Goal: Check status: Check status

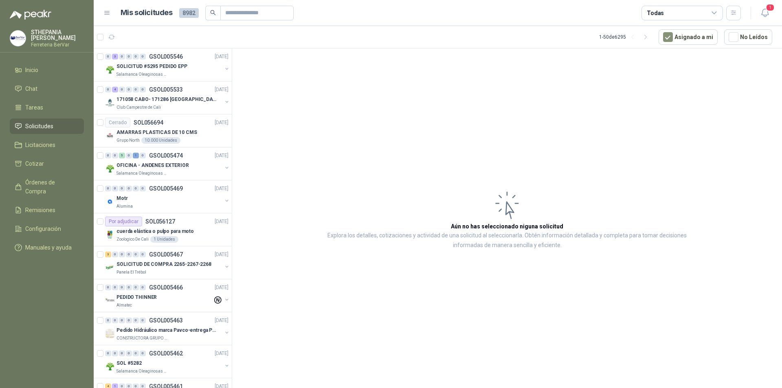
click at [170, 64] on p "SOLICITUD #5295 PEDIDO EPP" at bounding box center [151, 67] width 71 height 8
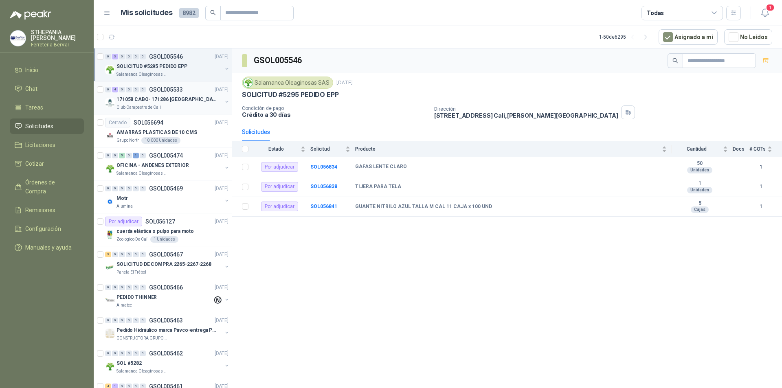
click at [180, 91] on p "GSOL005533" at bounding box center [166, 90] width 34 height 6
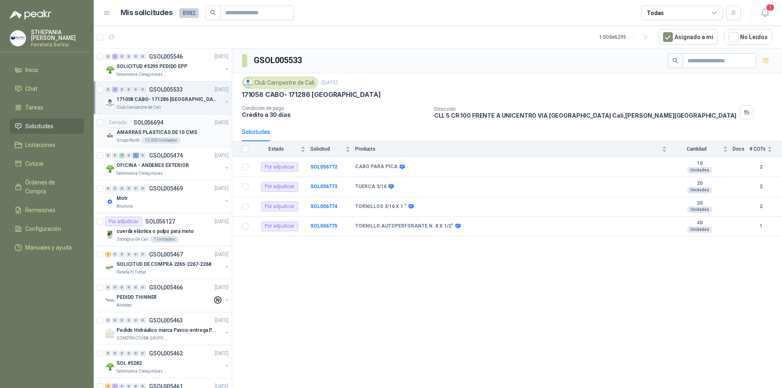
click at [183, 126] on div "Cerrado SOL056694 [DATE]" at bounding box center [166, 123] width 123 height 10
